Goal: Information Seeking & Learning: Learn about a topic

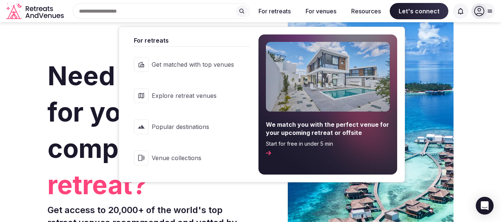
click at [192, 123] on span "Popular destinations" at bounding box center [193, 127] width 82 height 8
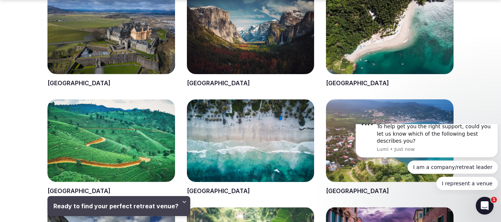
scroll to position [346, 0]
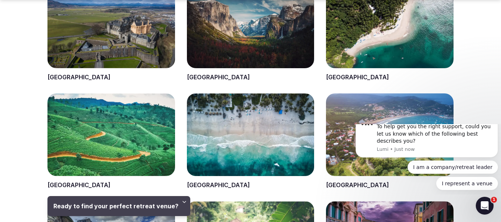
click at [283, 25] on span at bounding box center [251, 34] width 128 height 96
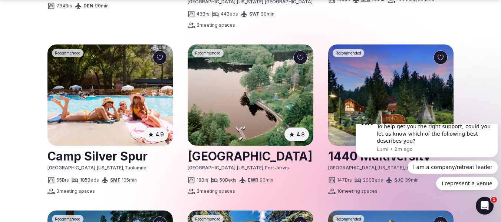
scroll to position [766, 0]
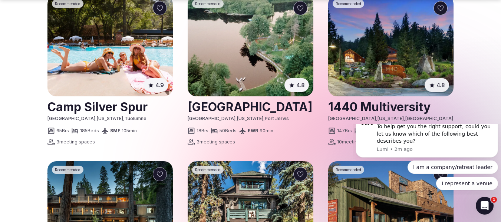
click at [244, 80] on img at bounding box center [250, 45] width 125 height 101
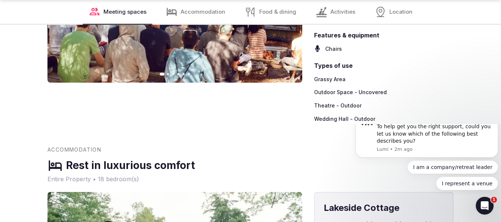
scroll to position [2388, 0]
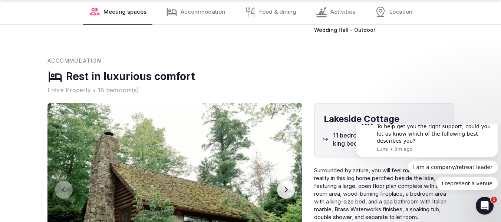
scroll to position [766, 0]
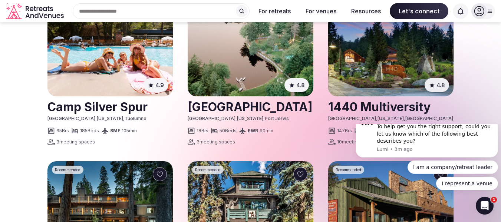
scroll to position [346, 0]
